Goal: Information Seeking & Learning: Learn about a topic

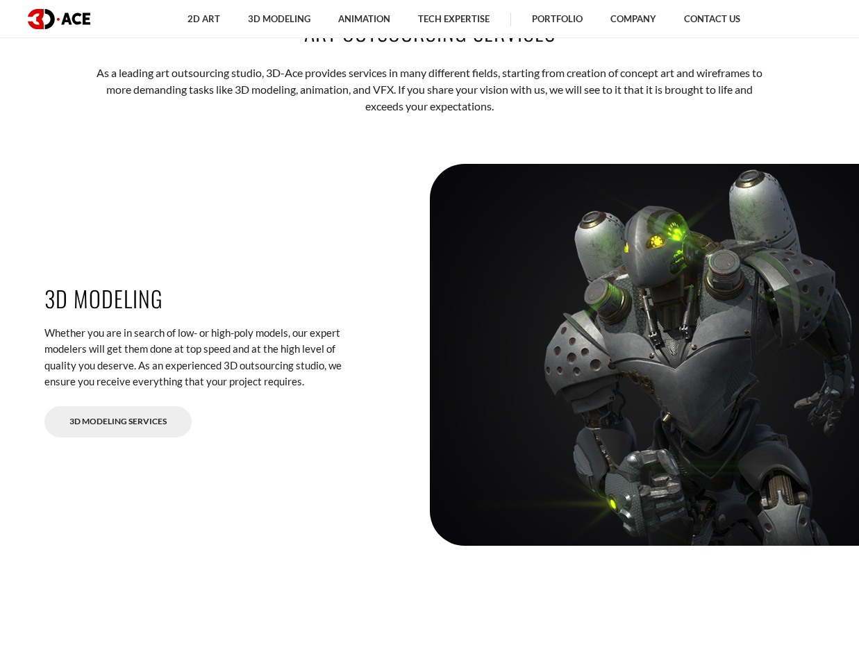
scroll to position [2014, 0]
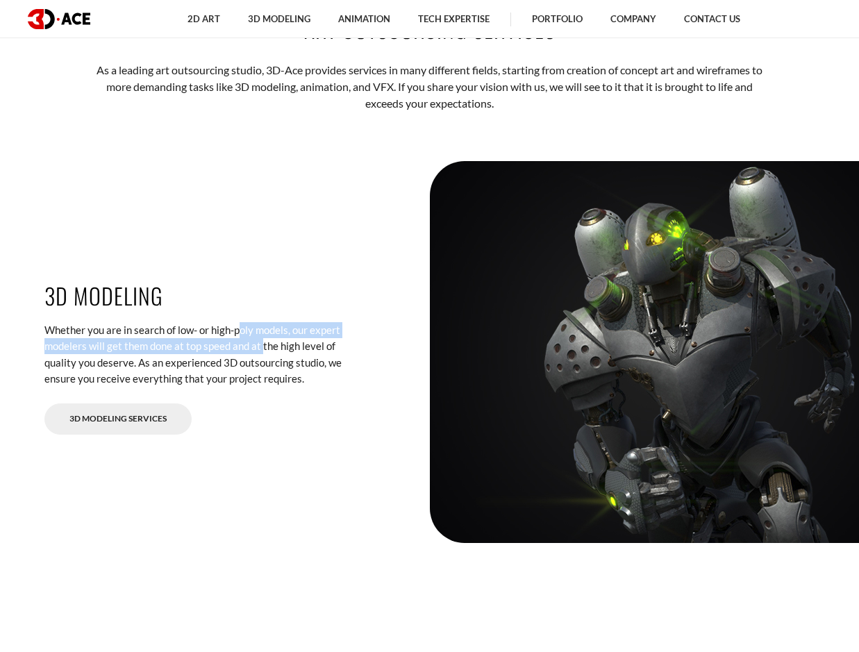
drag, startPoint x: 218, startPoint y: 333, endPoint x: 231, endPoint y: 343, distance: 16.4
click at [231, 343] on div "3D Modeling Whether you are in search of low- or high-poly models, our expert m…" at bounding box center [199, 352] width 330 height 166
click at [232, 344] on p "Whether you are in search of low- or high-poly models, our expert modelers will…" at bounding box center [198, 354] width 309 height 65
click at [255, 347] on p "Whether you are in search of low- or high-poly models, our expert modelers will…" at bounding box center [198, 354] width 309 height 65
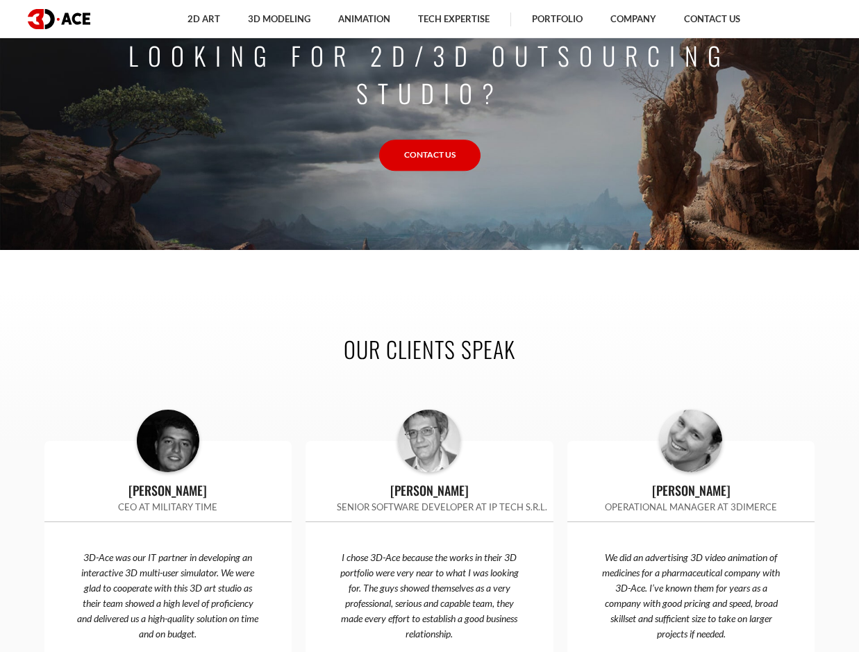
scroll to position [4514, 0]
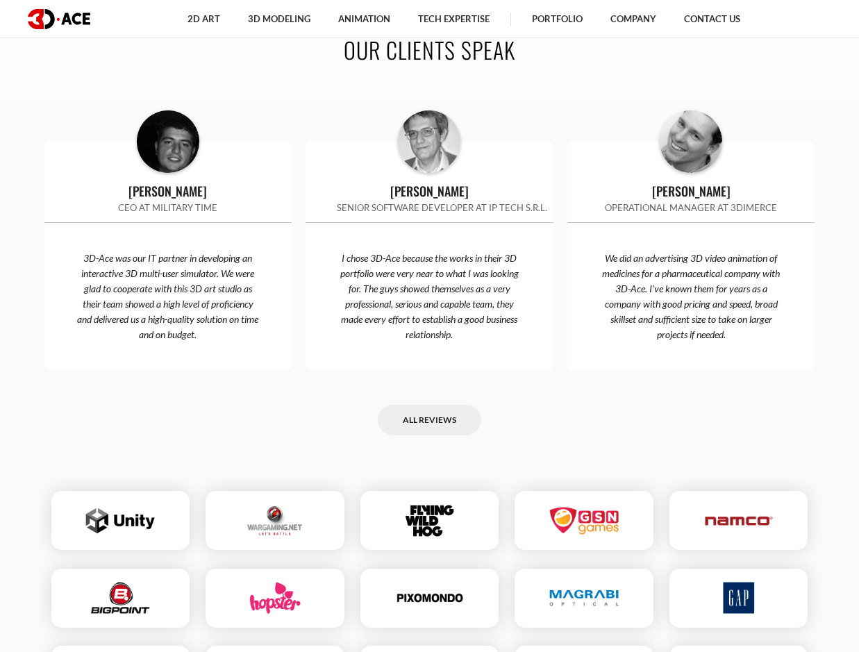
click at [312, 424] on div "All reviews" at bounding box center [429, 420] width 771 height 31
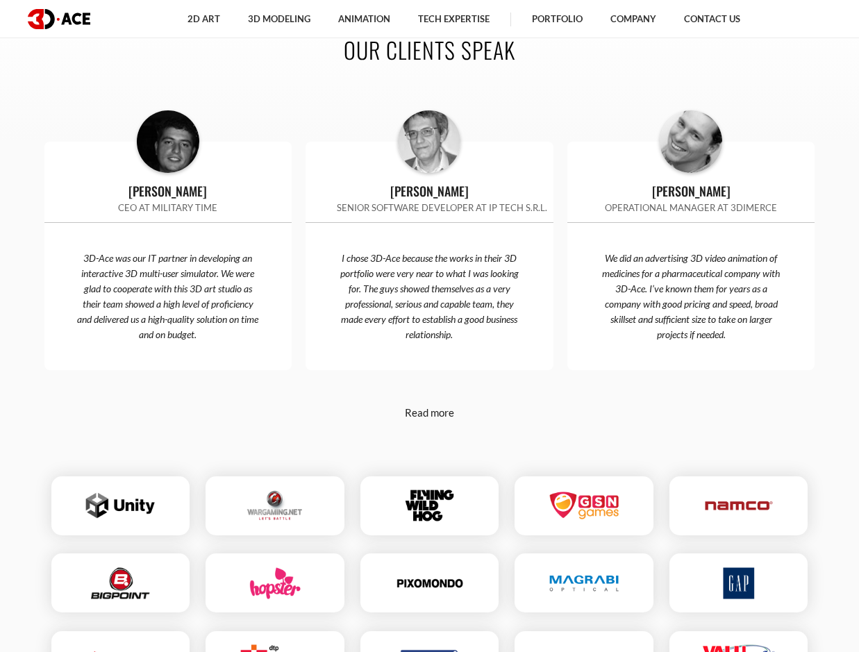
click at [301, 422] on div "Our clients speak Jonathan Bernand CEO at Military Time 3D-Ace was our IT partn…" at bounding box center [430, 367] width 792 height 751
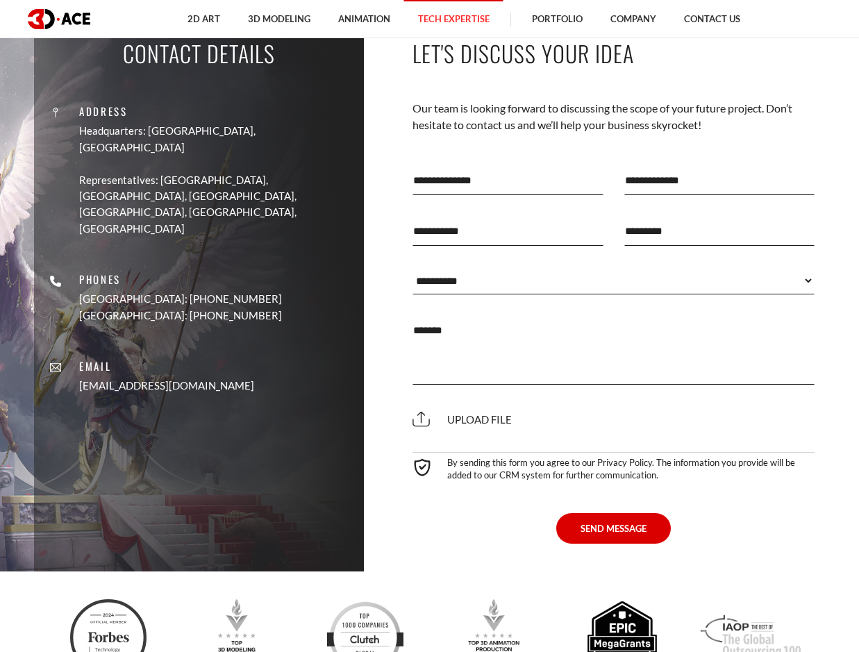
scroll to position [5278, 0]
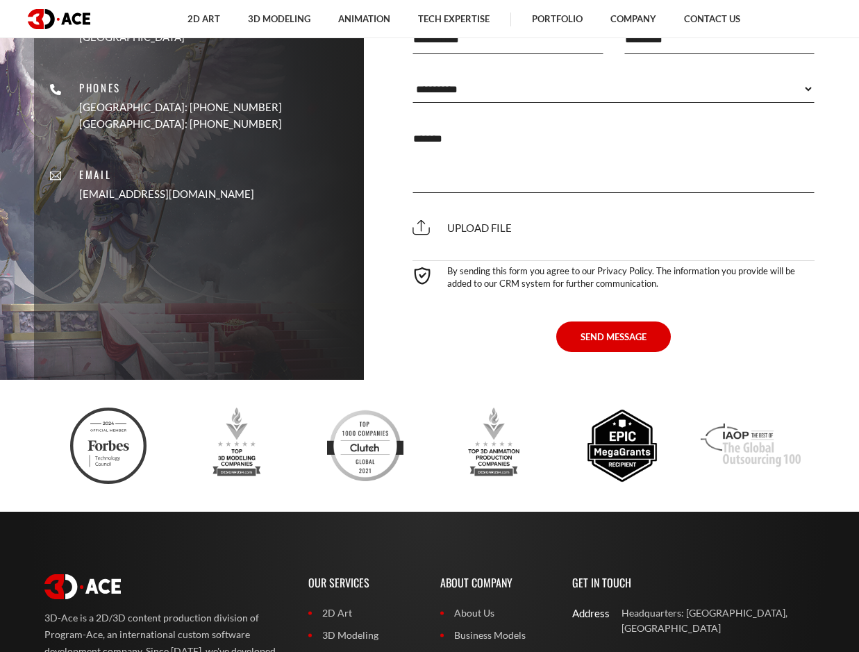
drag, startPoint x: 506, startPoint y: 282, endPoint x: 593, endPoint y: 276, distance: 87.0
click at [591, 276] on div "By sending this form you agree to our Privacy Policy. The information you provi…" at bounding box center [614, 274] width 403 height 29
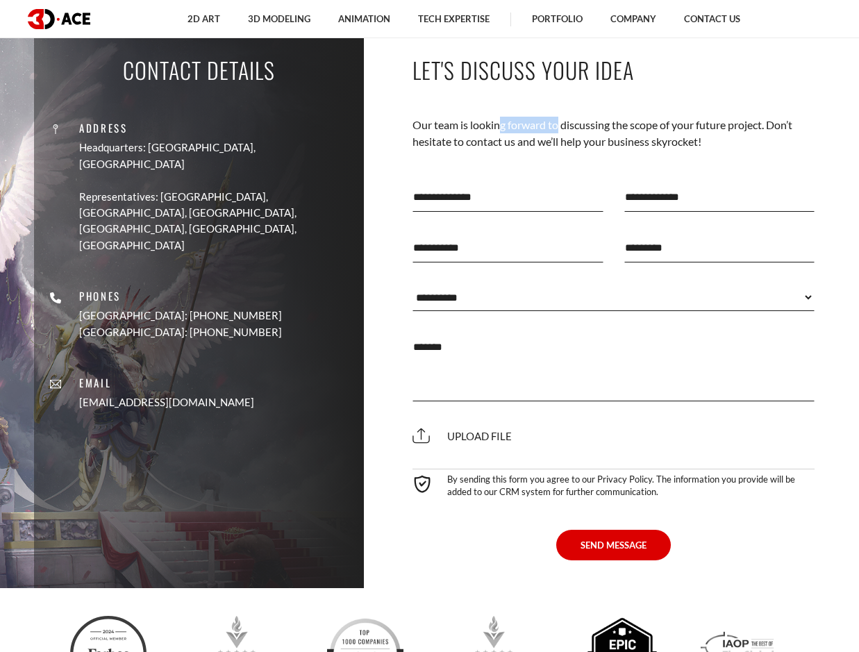
drag, startPoint x: 559, startPoint y: 128, endPoint x: 600, endPoint y: 133, distance: 41.2
click at [574, 130] on p "Our team is looking forward to discussing the scope of your future project. Don…" at bounding box center [614, 134] width 403 height 34
click at [600, 133] on p "Our team is looking forward to discussing the scope of your future project. Don…" at bounding box center [614, 134] width 403 height 34
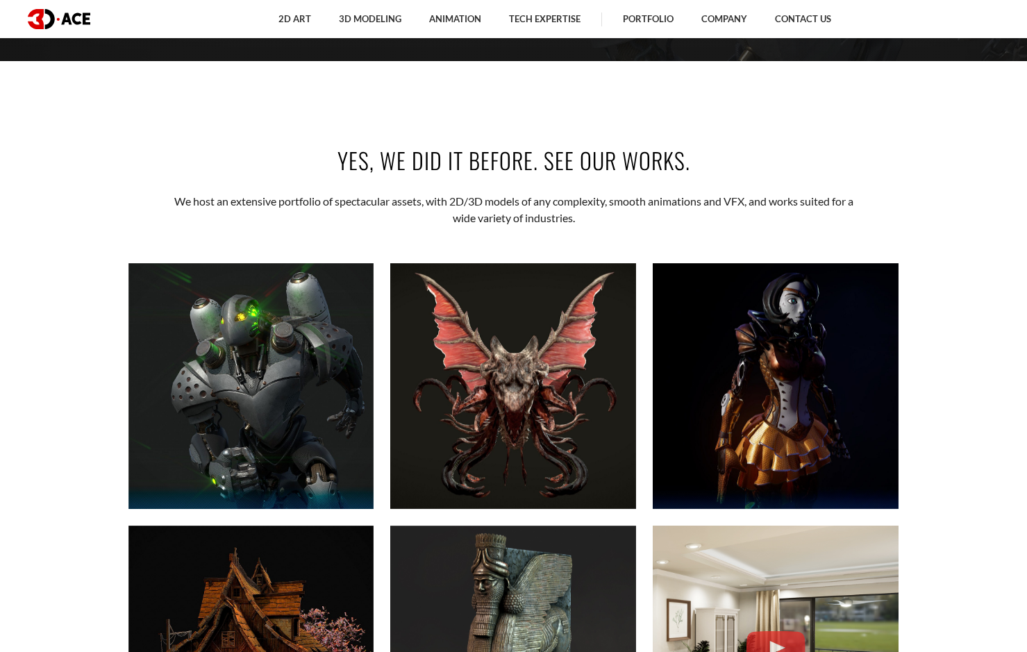
scroll to position [694, 0]
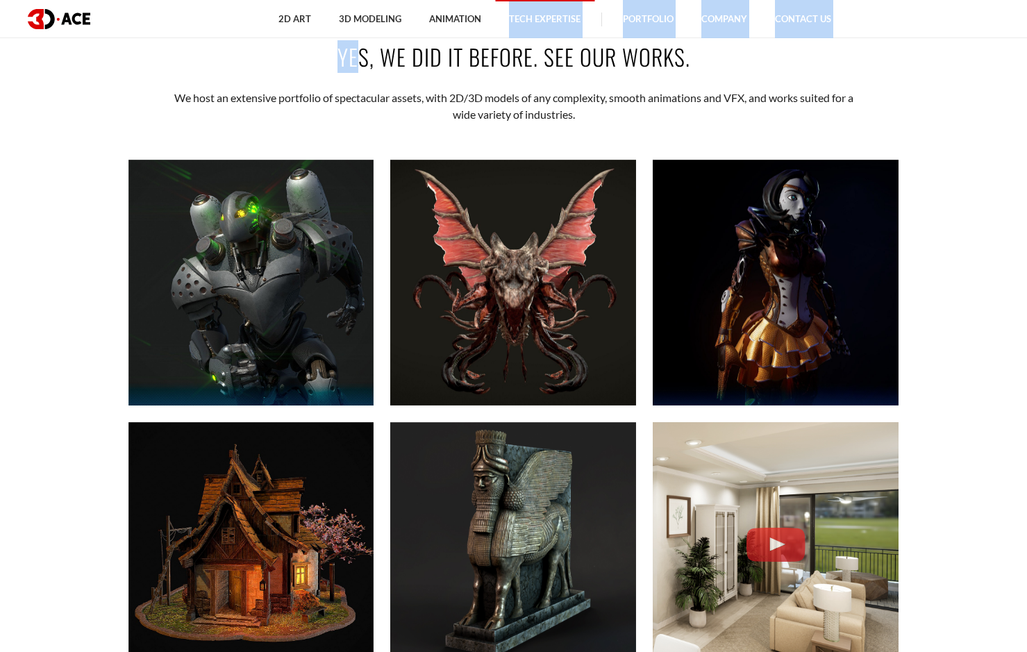
drag, startPoint x: 360, startPoint y: 53, endPoint x: 509, endPoint y: 36, distance: 149.6
click at [0, 0] on ul "3D Scan Cleanup Rigging Skinning Texturing Lighting & Shading 3D Retopology VFX" at bounding box center [0, 0] width 0 height 0
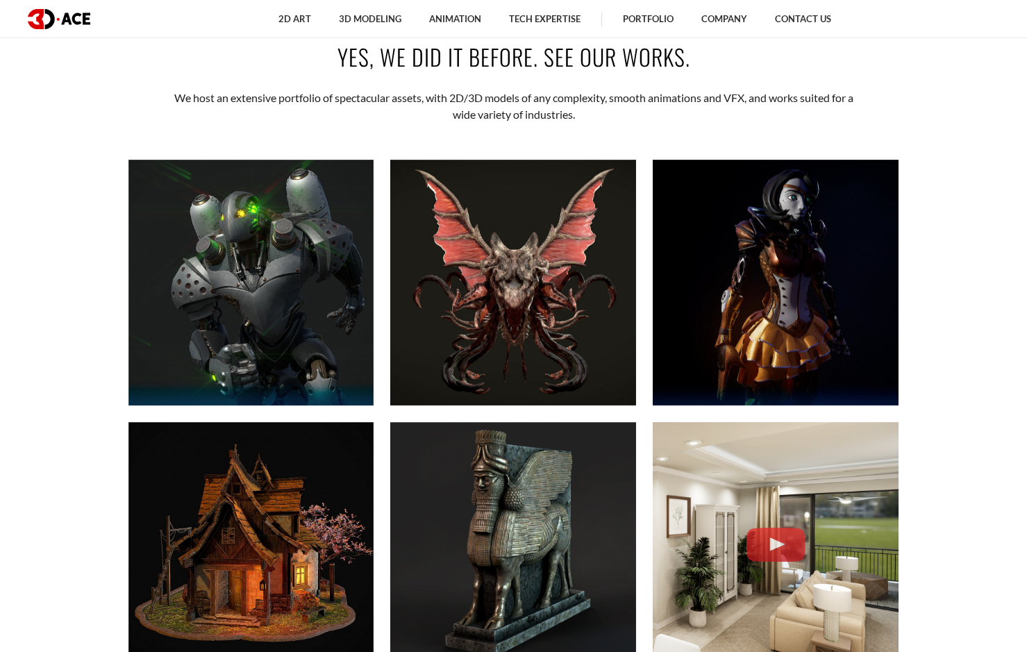
click at [358, 85] on div "Yes, we did it before. See our works. We host an extensive portfolio of spectac…" at bounding box center [514, 391] width 792 height 784
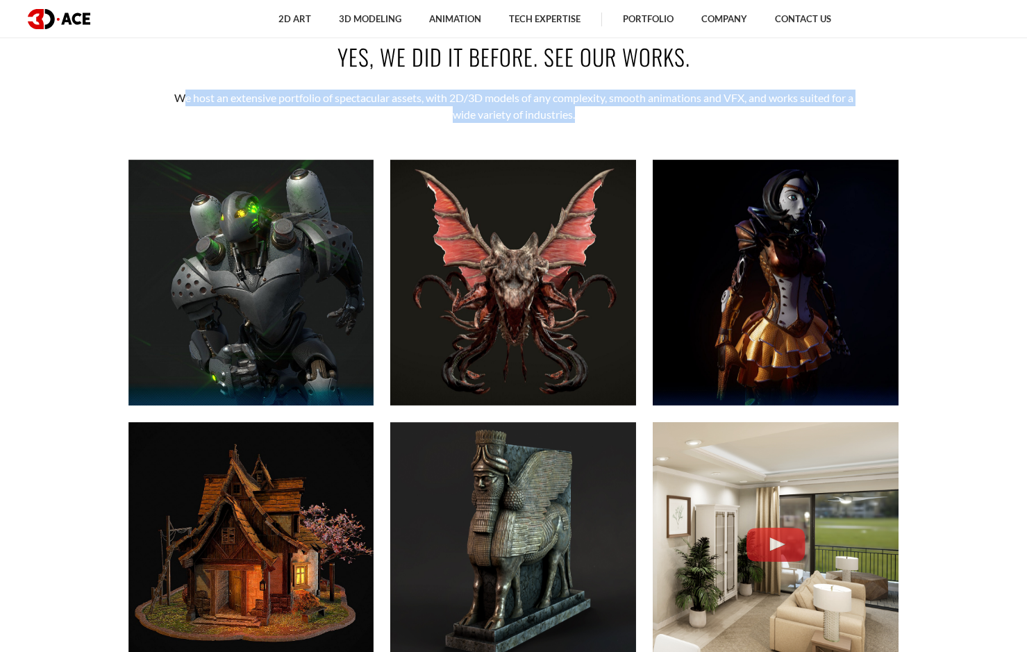
drag, startPoint x: 188, startPoint y: 94, endPoint x: 588, endPoint y: 115, distance: 400.6
click at [587, 115] on p "We host an extensive portfolio of spectacular assets, with 2D/3D models of any …" at bounding box center [514, 107] width 684 height 34
click at [588, 115] on p "We host an extensive portfolio of spectacular assets, with 2D/3D models of any …" at bounding box center [514, 107] width 684 height 34
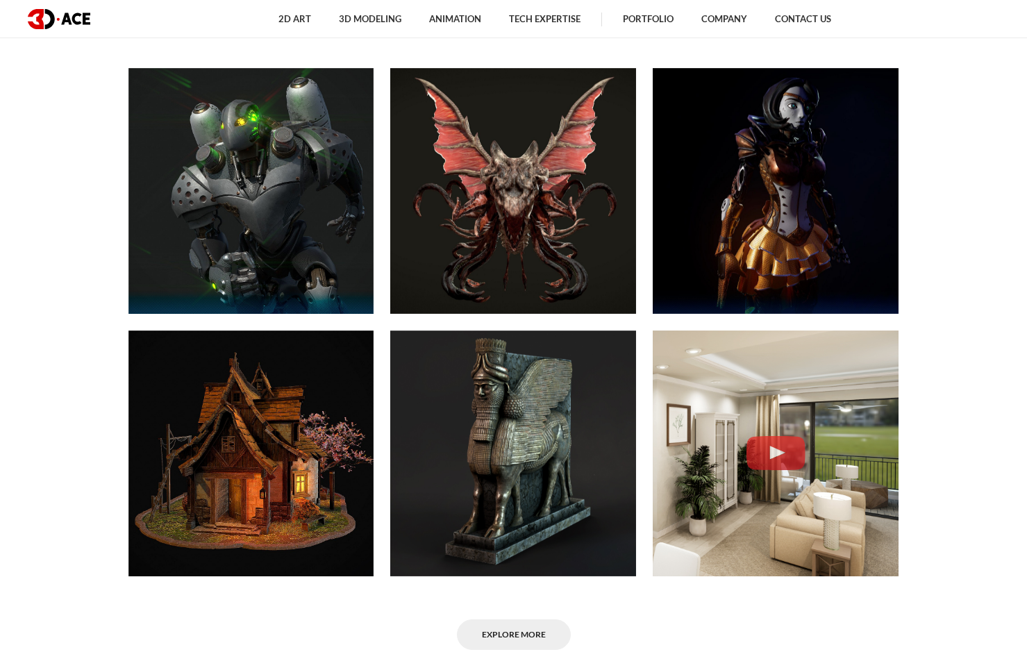
scroll to position [625, 0]
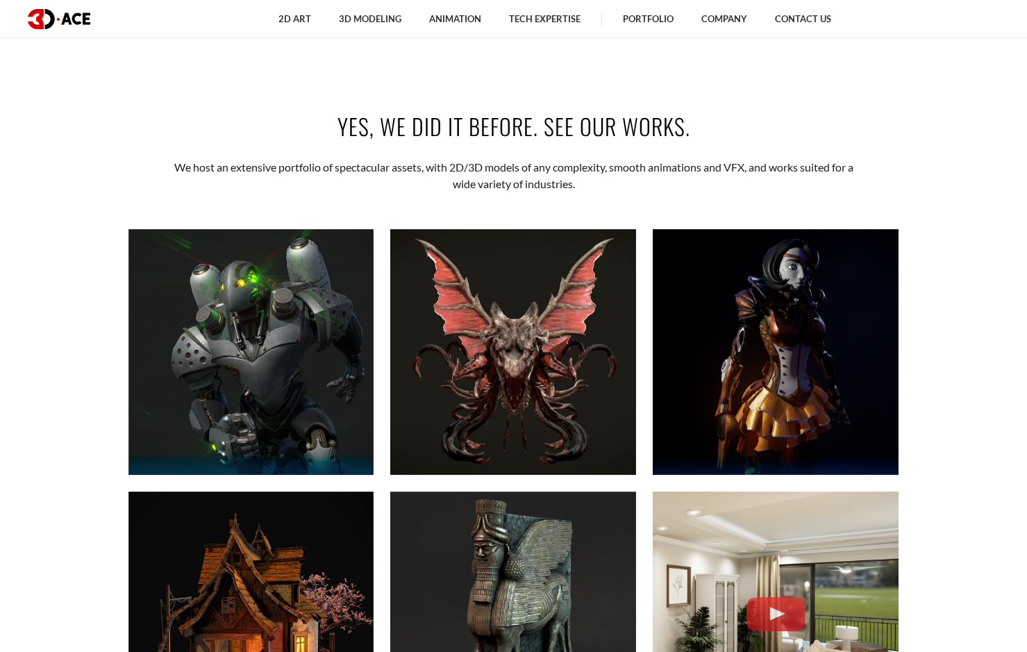
click at [858, 308] on section "Yes, we did it before. See our works. We host an extensive portfolio of spectac…" at bounding box center [513, 461] width 1027 height 784
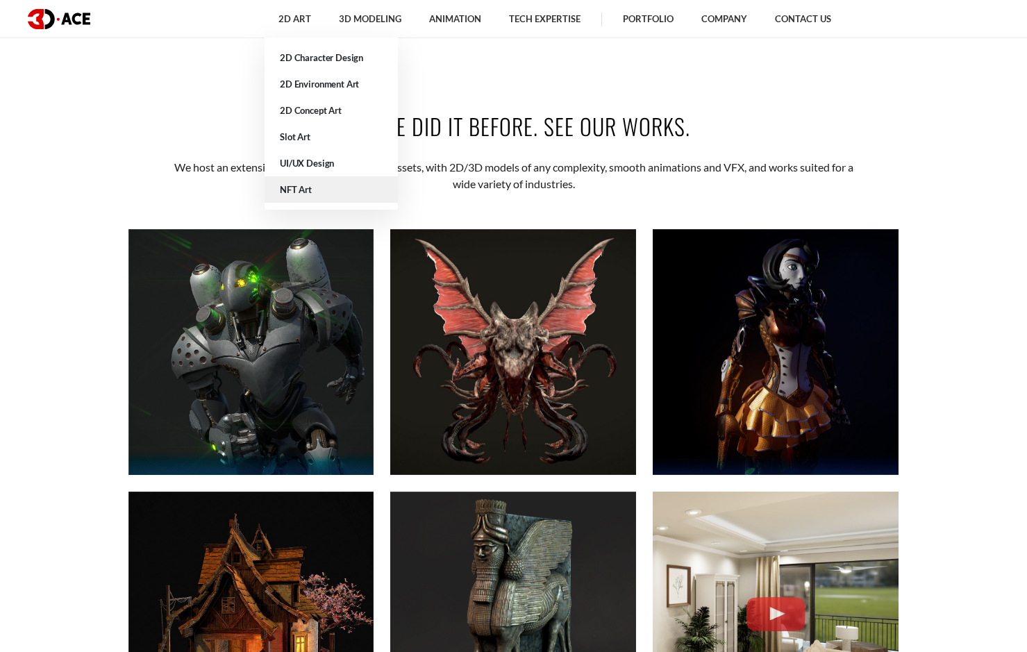
click at [319, 193] on link "NFT Art" at bounding box center [331, 189] width 133 height 26
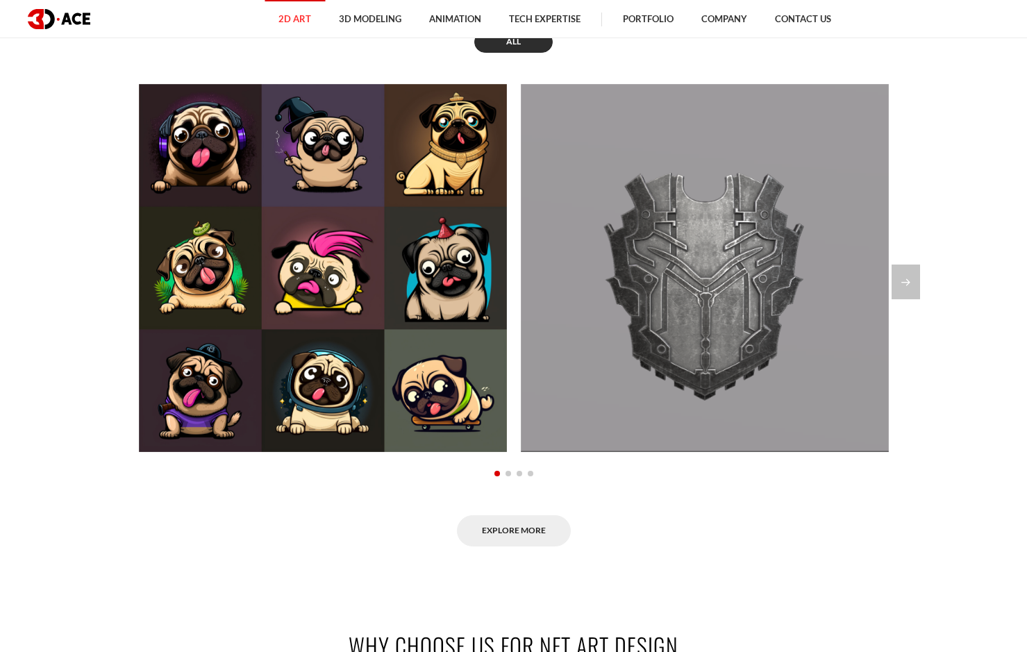
scroll to position [1250, 0]
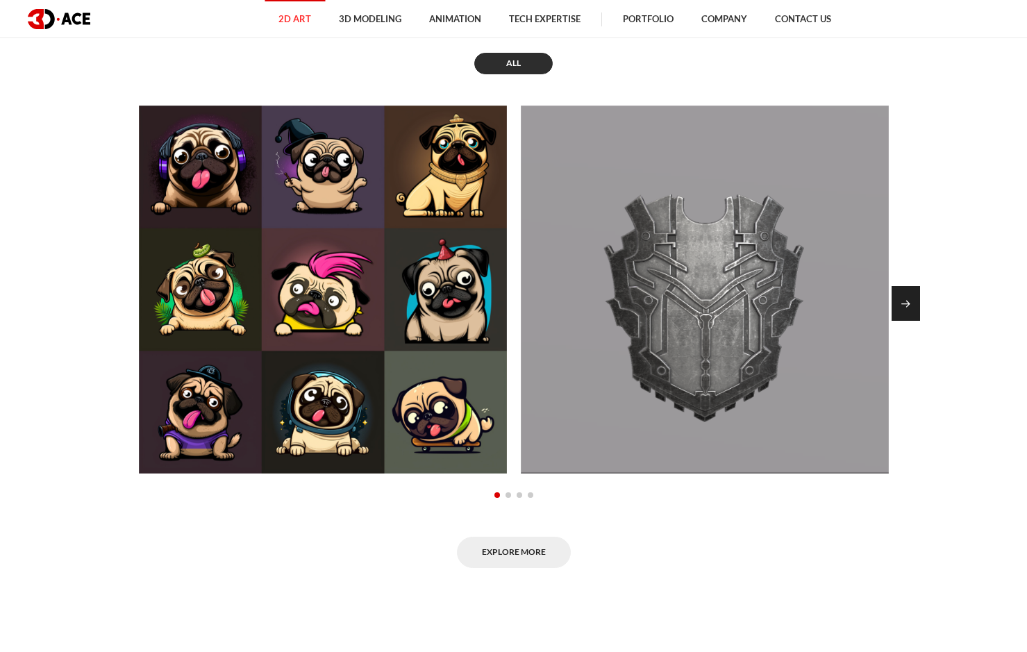
click at [908, 298] on div "Next slide" at bounding box center [906, 303] width 28 height 35
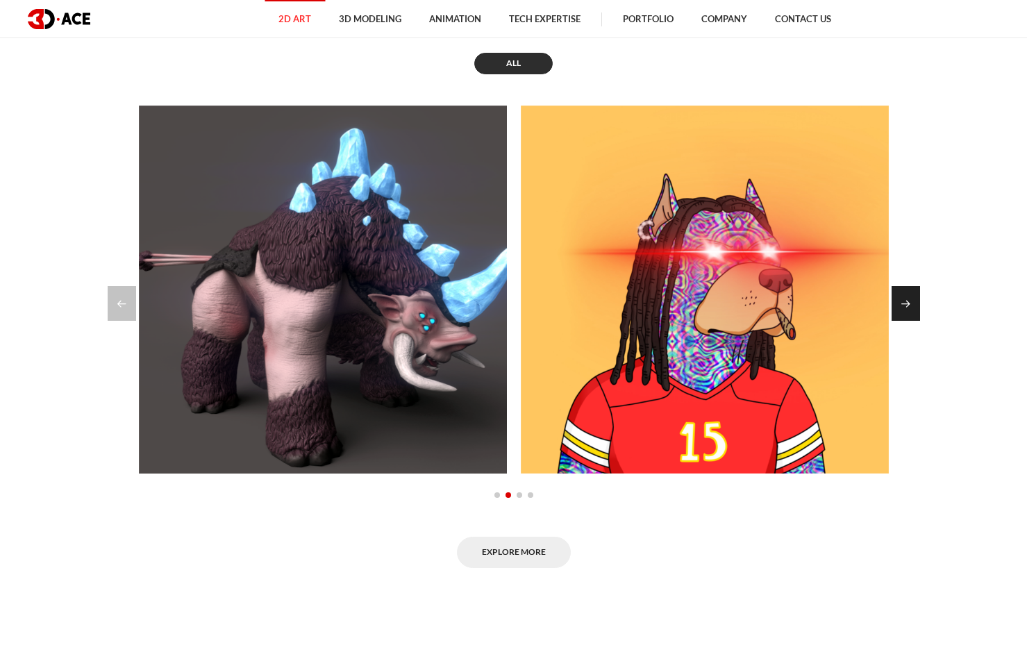
click at [908, 298] on div "Next slide" at bounding box center [906, 303] width 28 height 35
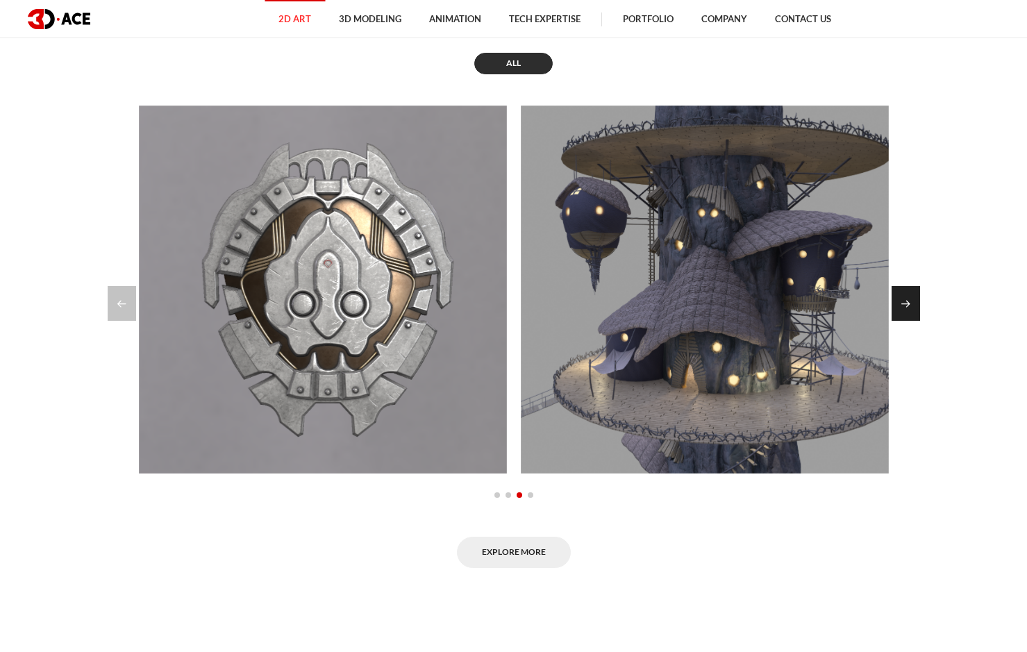
click at [919, 300] on div "Next slide" at bounding box center [906, 303] width 28 height 35
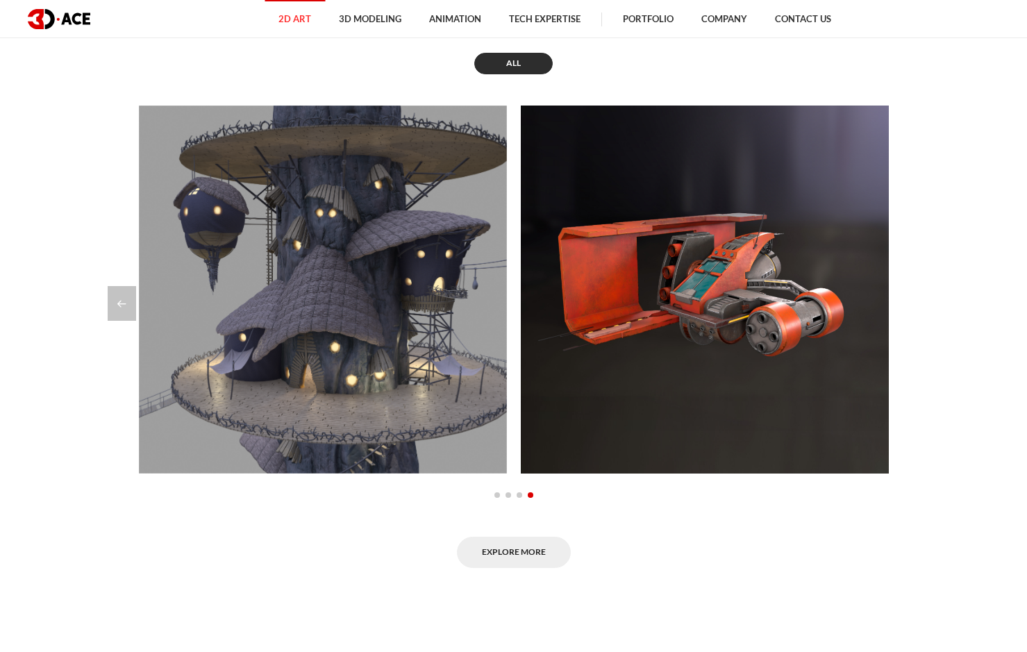
click at [946, 267] on section "Explore NFT Art & NFT Assets Portfolio There are examples of our works in 2D ar…" at bounding box center [513, 255] width 1027 height 709
click at [950, 256] on section "Explore NFT Art & NFT Assets Portfolio There are examples of our works in 2D ar…" at bounding box center [513, 255] width 1027 height 709
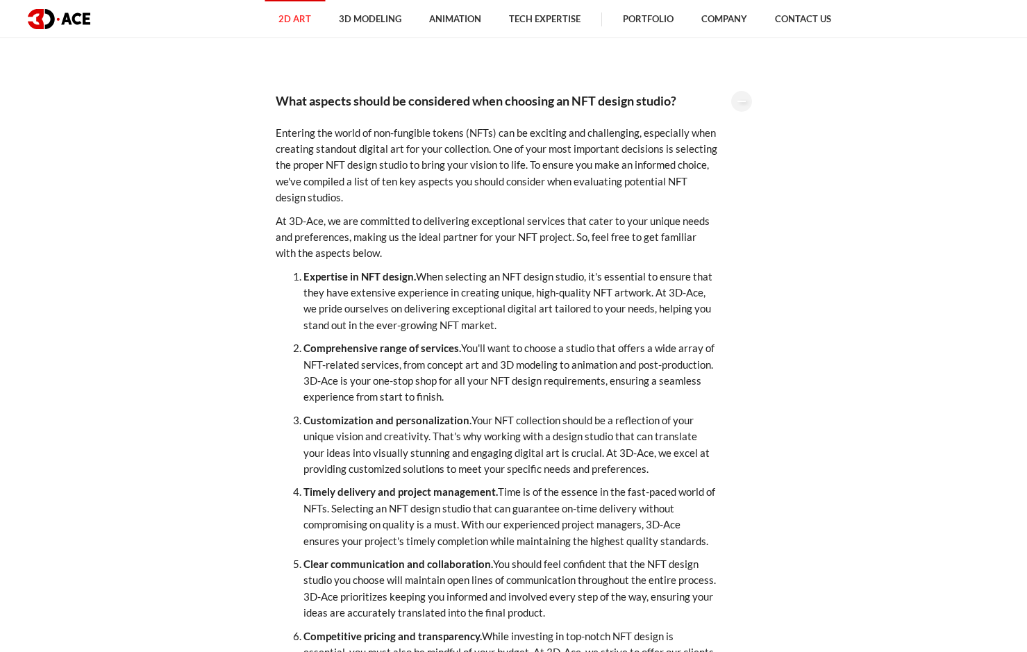
scroll to position [3403, 0]
